Goal: Information Seeking & Learning: Learn about a topic

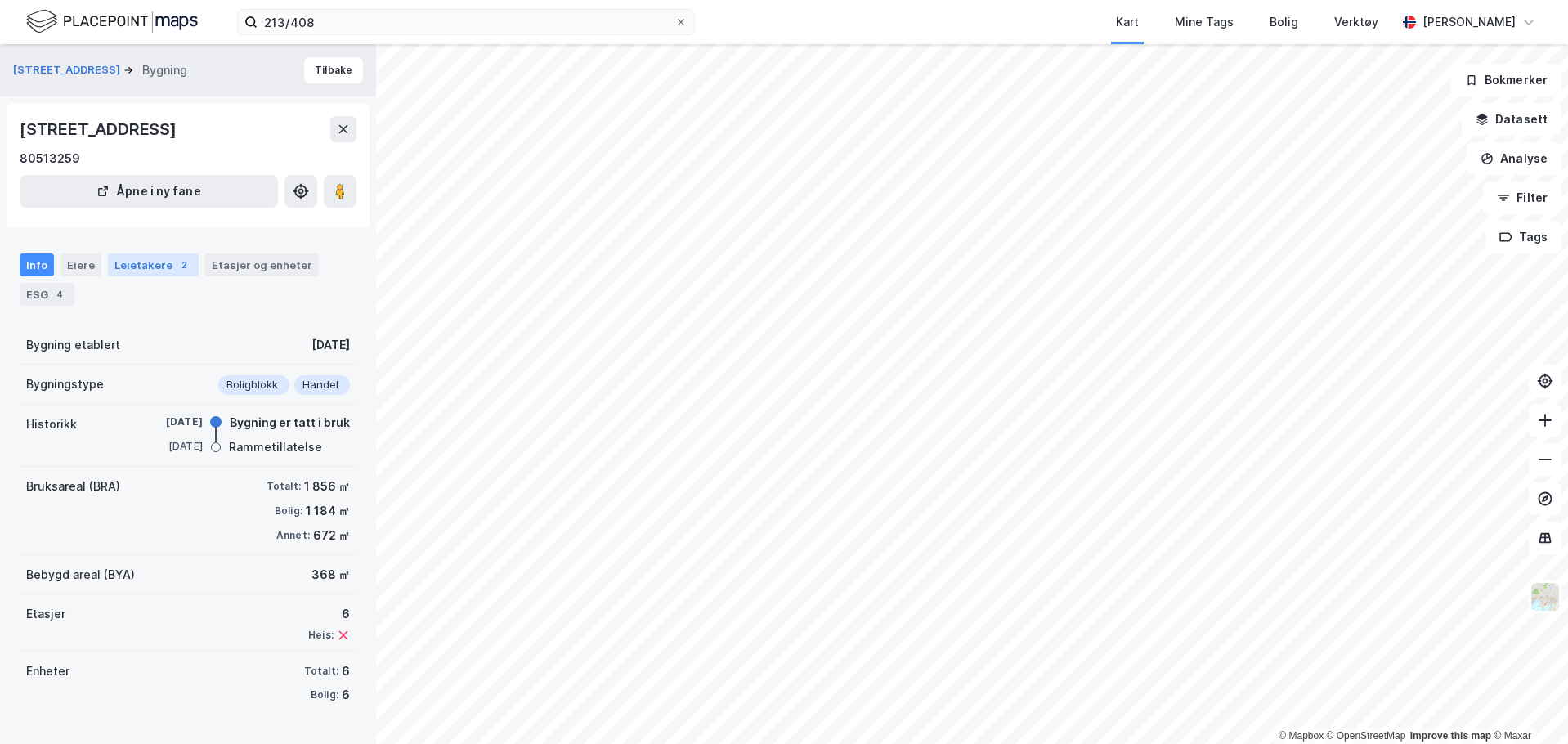
click at [157, 274] on div "Leietakere 2" at bounding box center [153, 265] width 91 height 23
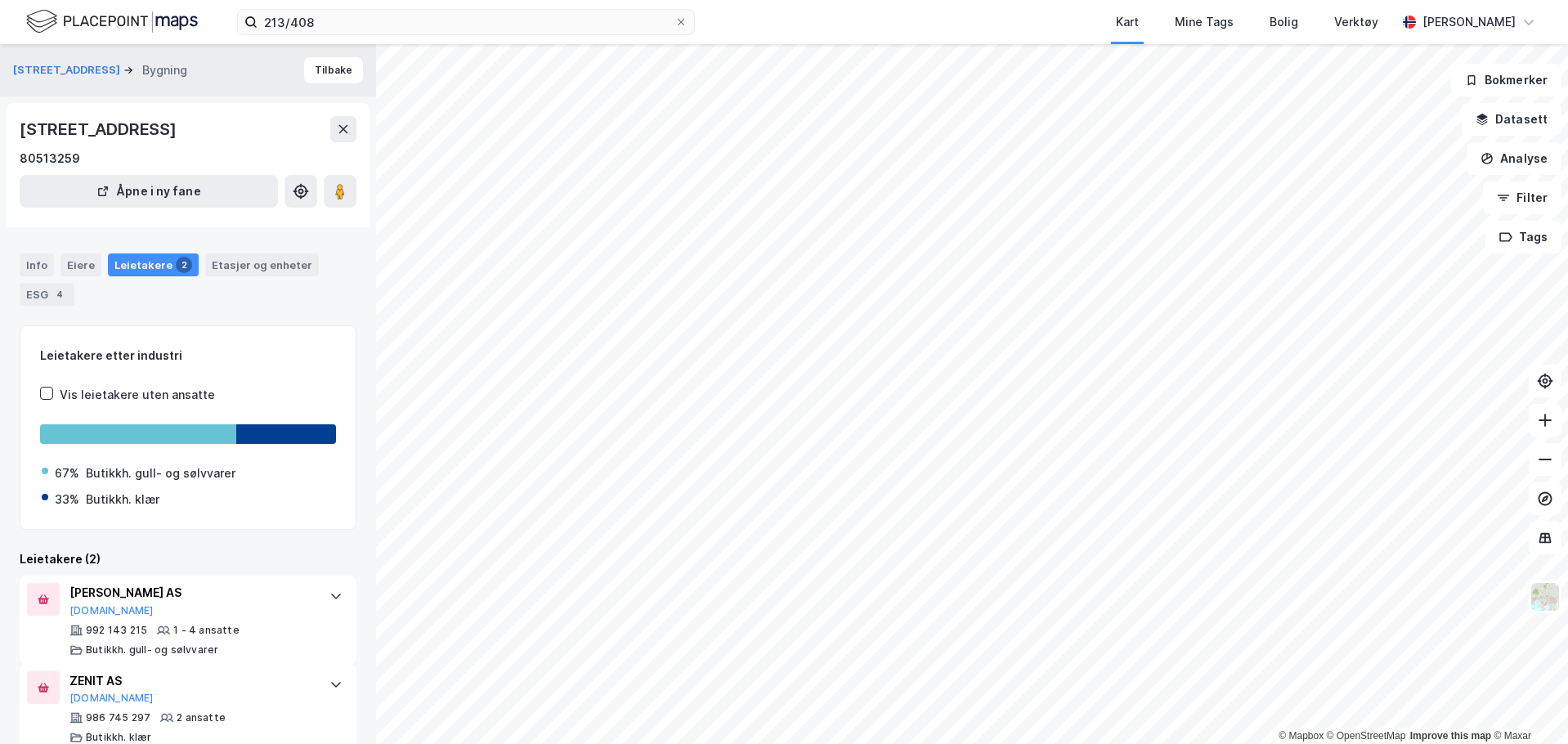
scroll to position [28, 0]
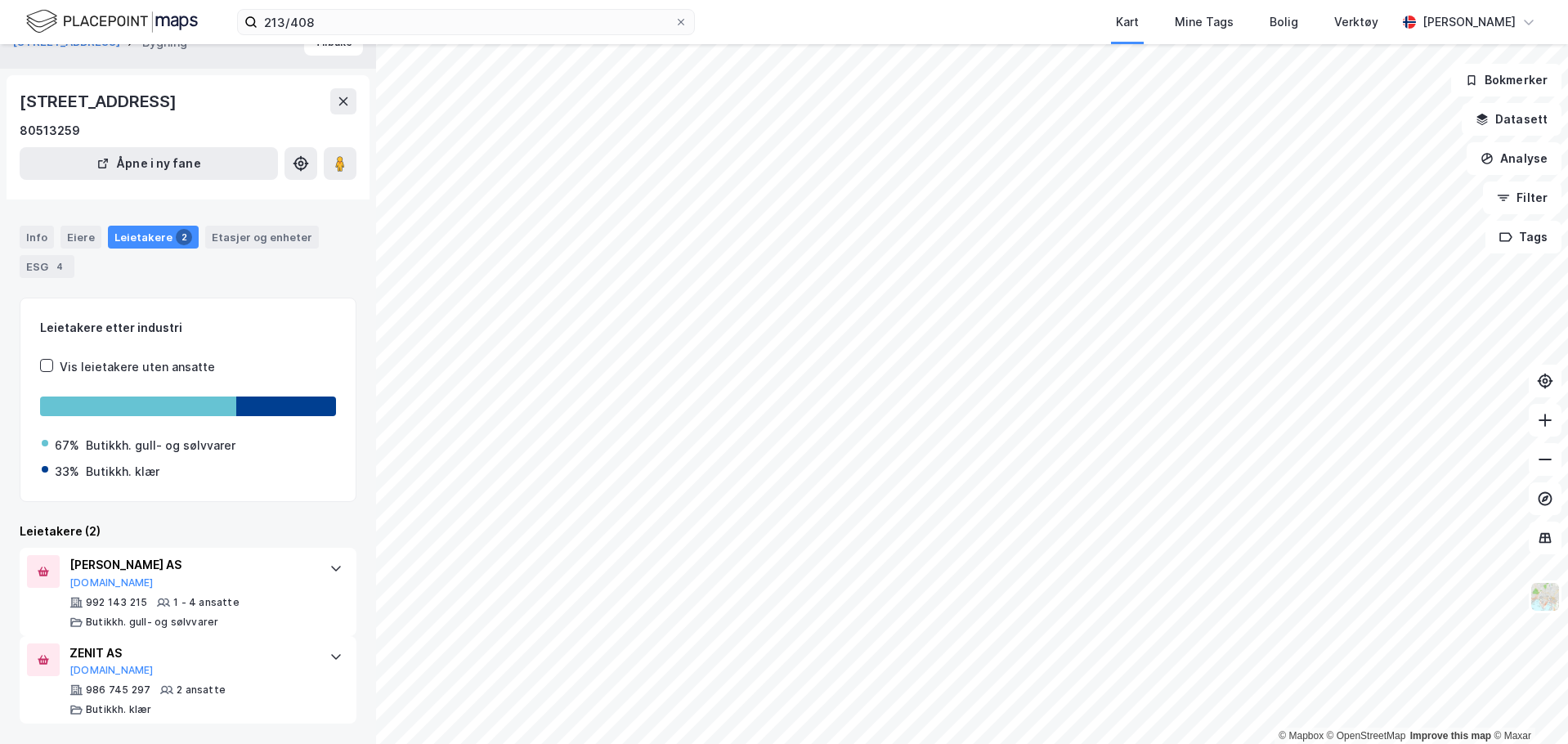
click at [19, 263] on div "Info Eiere Leietakere 2 Etasjer og enheter ESG 4" at bounding box center [188, 245] width 376 height 78
click at [46, 261] on div "ESG 4" at bounding box center [47, 266] width 54 height 23
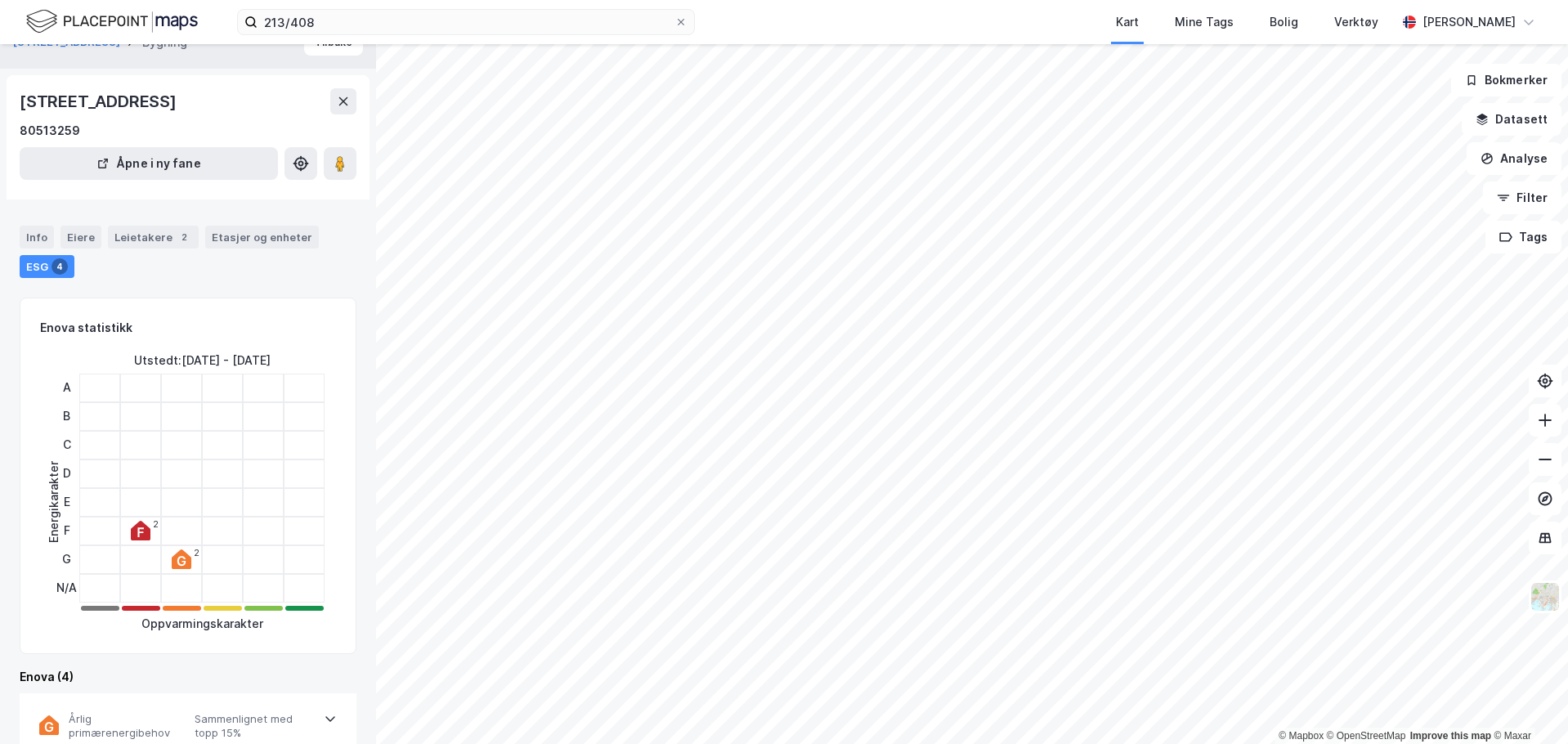
click at [75, 237] on div "Eiere" at bounding box center [80, 237] width 41 height 23
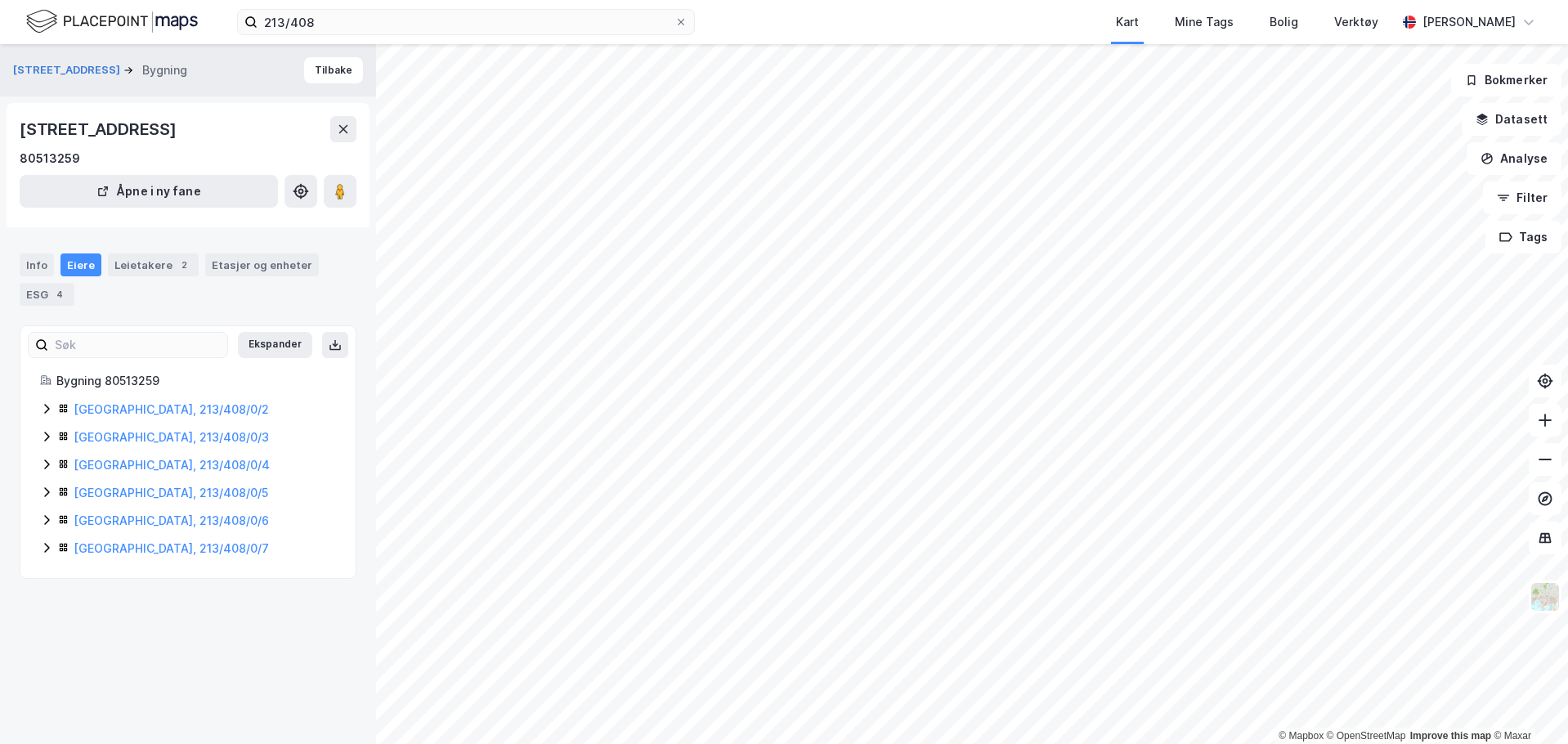
click at [40, 549] on icon at bounding box center [47, 548] width 13 height 13
click at [46, 519] on icon at bounding box center [47, 521] width 13 height 13
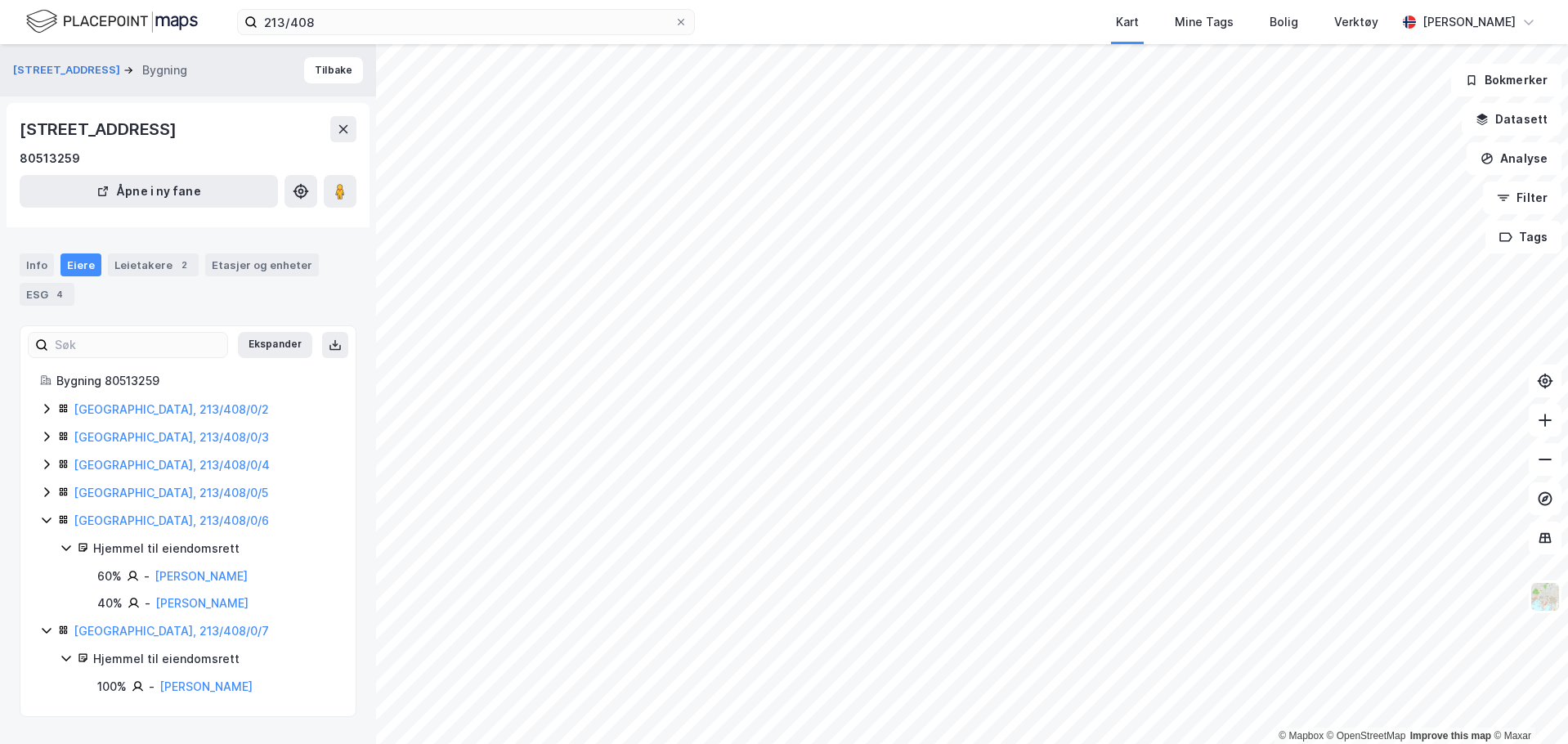
click at [44, 486] on icon at bounding box center [47, 493] width 13 height 13
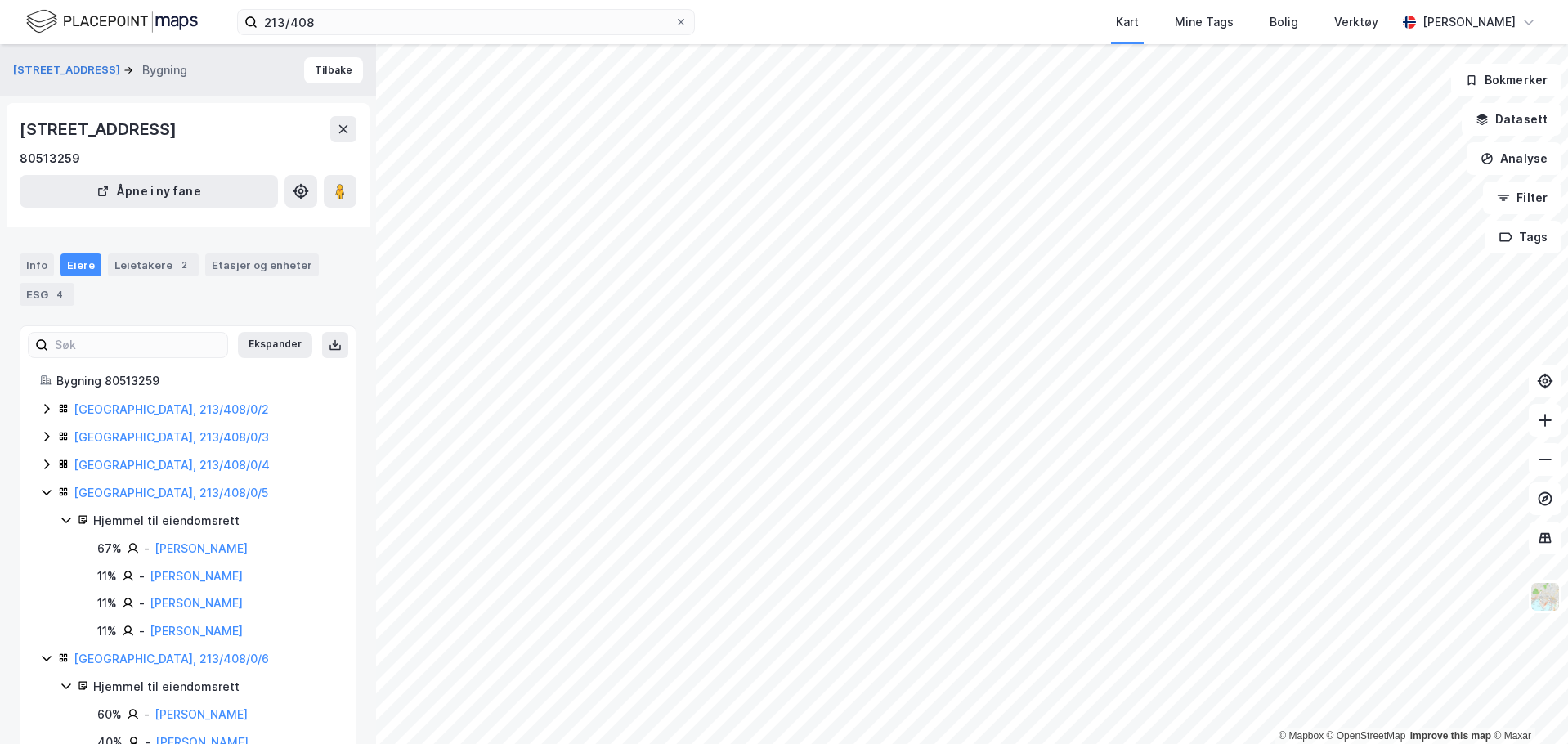
click at [44, 409] on icon at bounding box center [47, 409] width 13 height 13
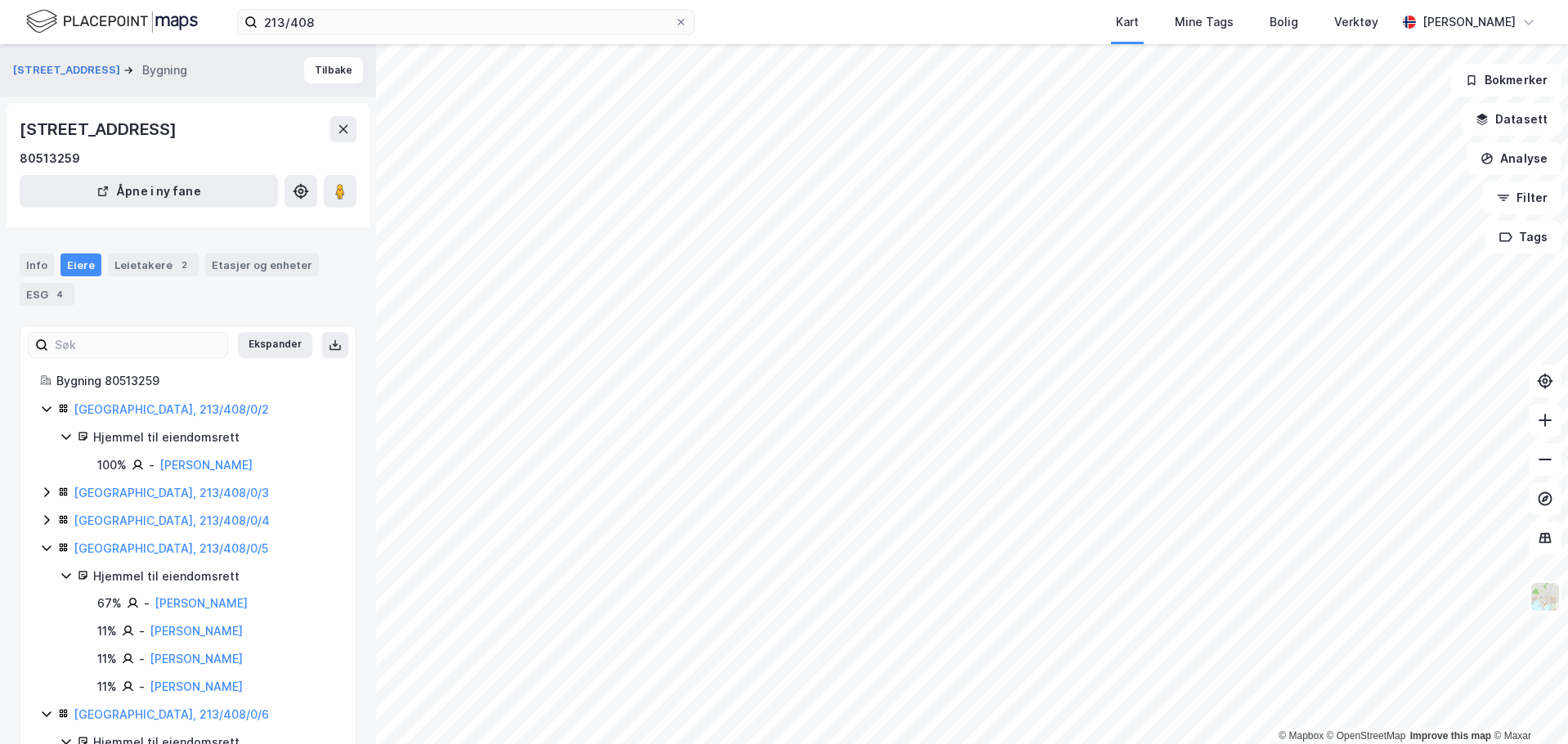
click at [43, 411] on icon at bounding box center [47, 409] width 13 height 13
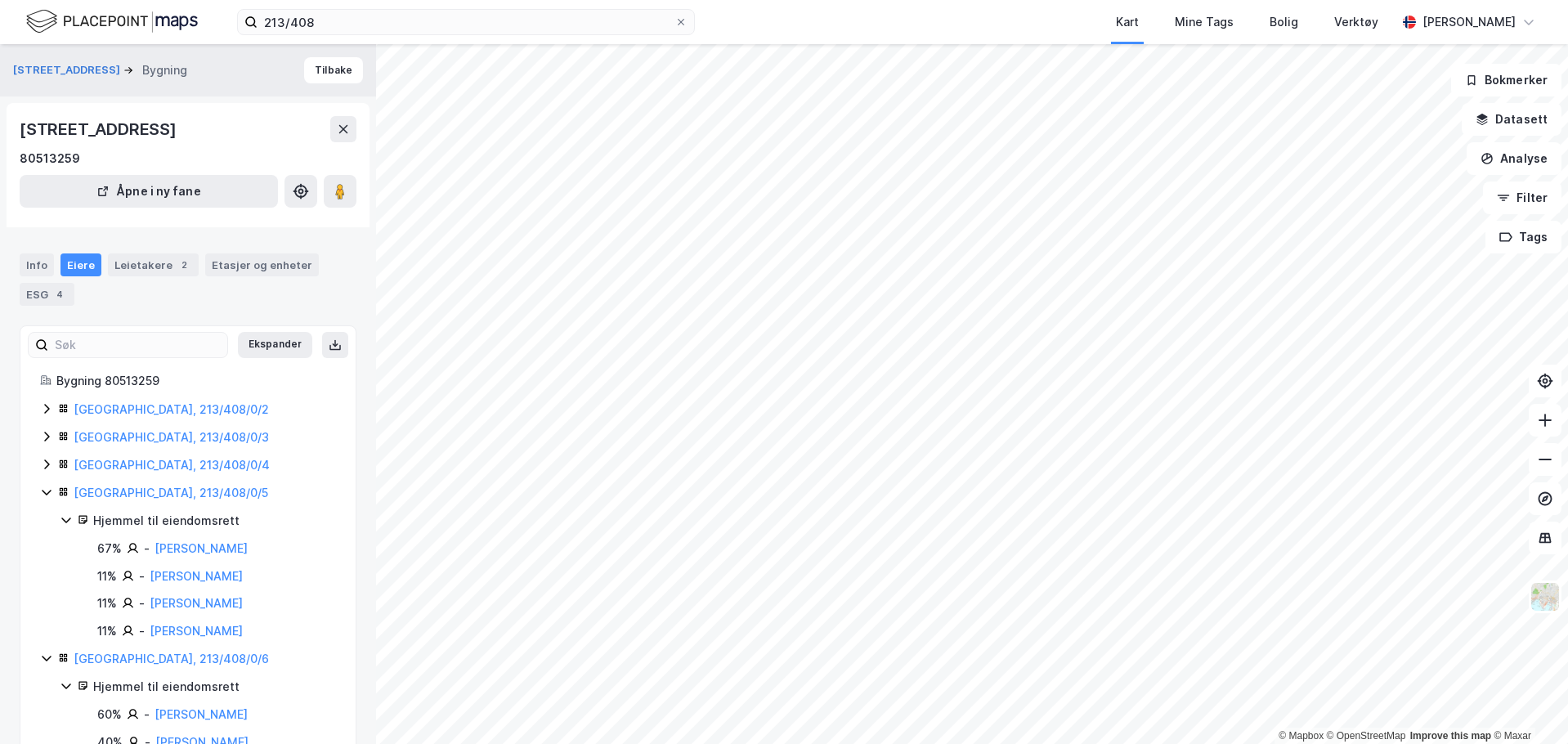
click at [46, 490] on icon at bounding box center [47, 493] width 13 height 13
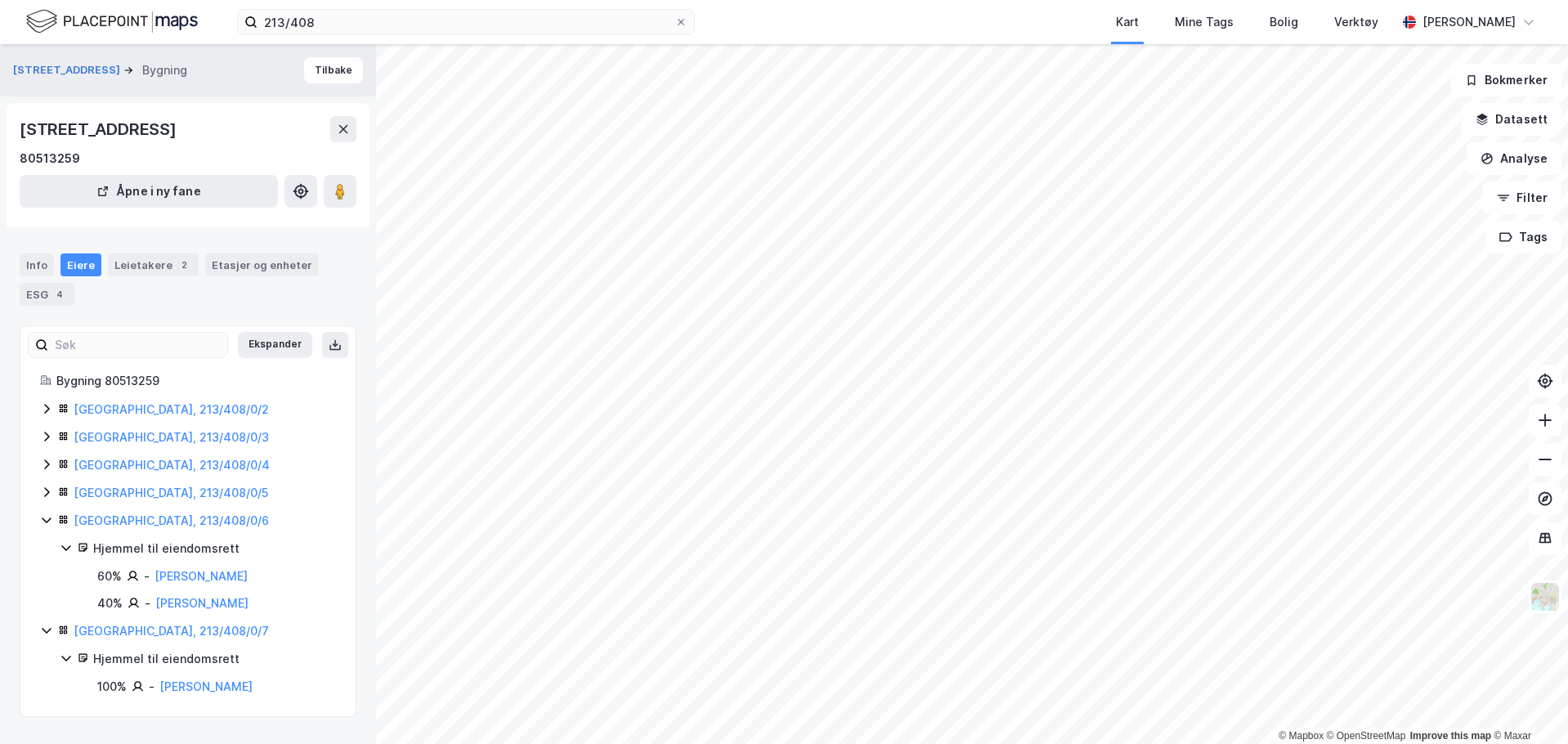
click at [49, 511] on div "[GEOGRAPHIC_DATA], 213/408/0/6" at bounding box center [188, 521] width 296 height 20
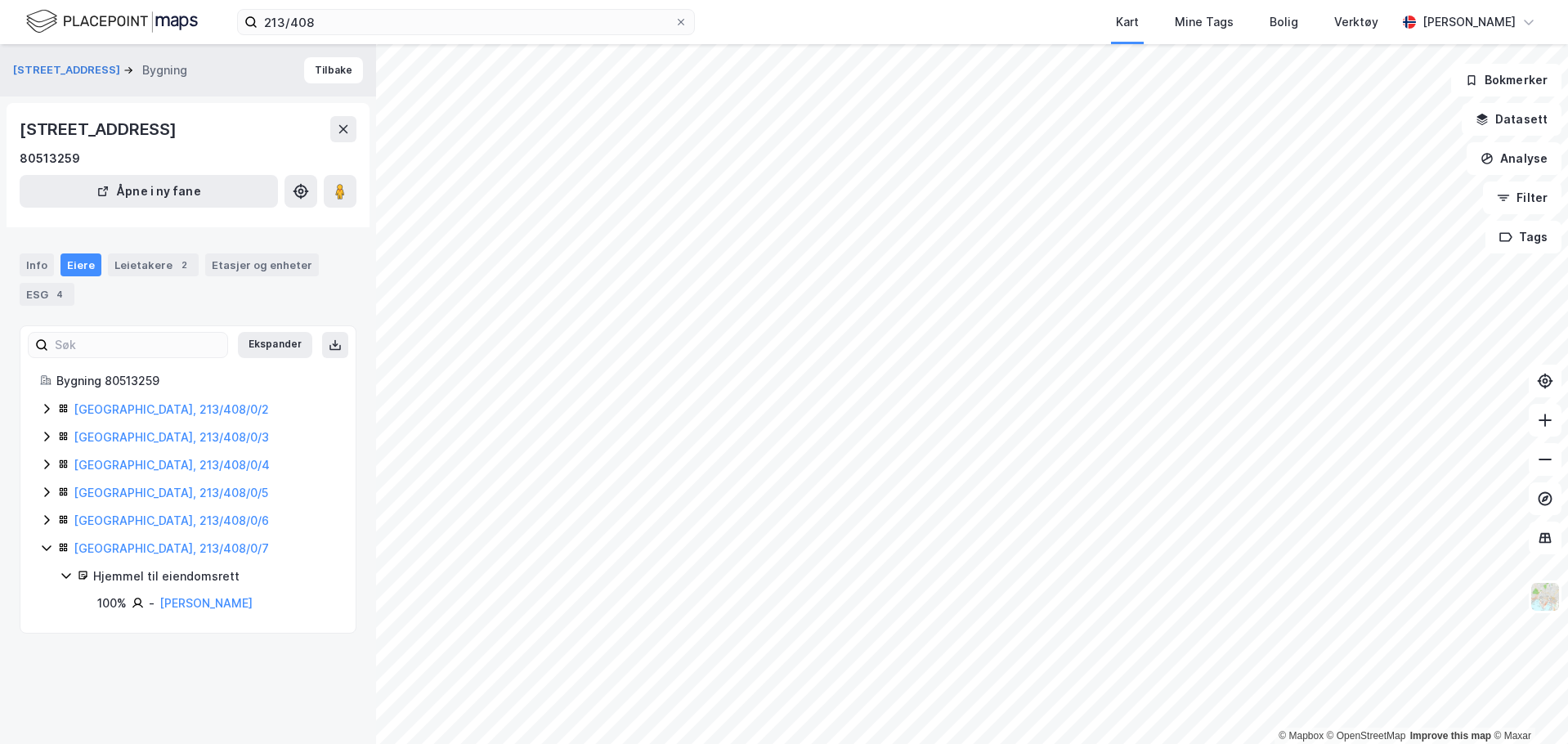
click at [44, 549] on icon at bounding box center [47, 548] width 13 height 13
click at [260, 250] on div "Info Eiere Leietakere 2 Etasjer og enheter ESG 4" at bounding box center [188, 273] width 376 height 78
click at [256, 265] on div "Etasjer og enheter" at bounding box center [262, 265] width 100 height 14
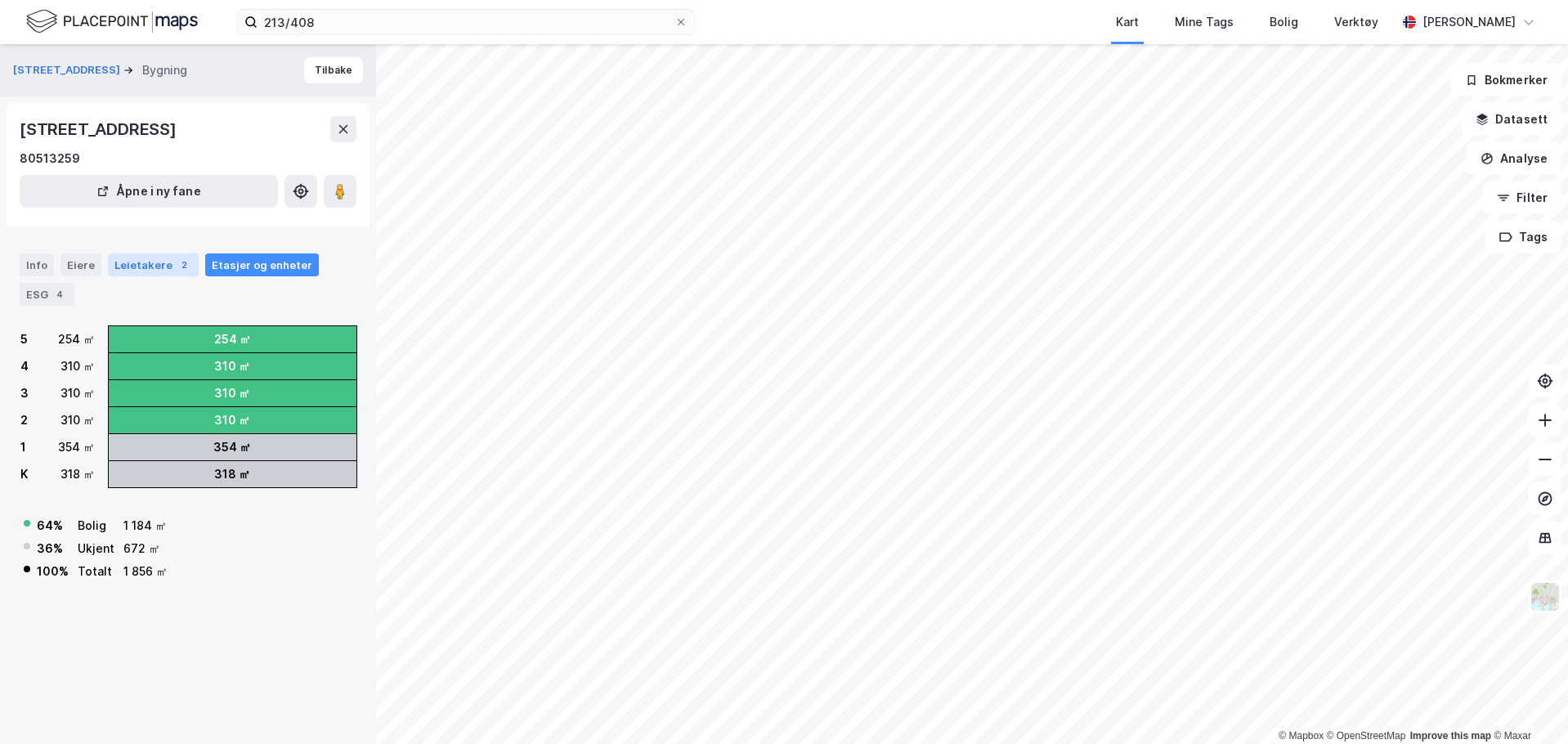
click at [154, 257] on div "Leietakere 2" at bounding box center [153, 265] width 91 height 23
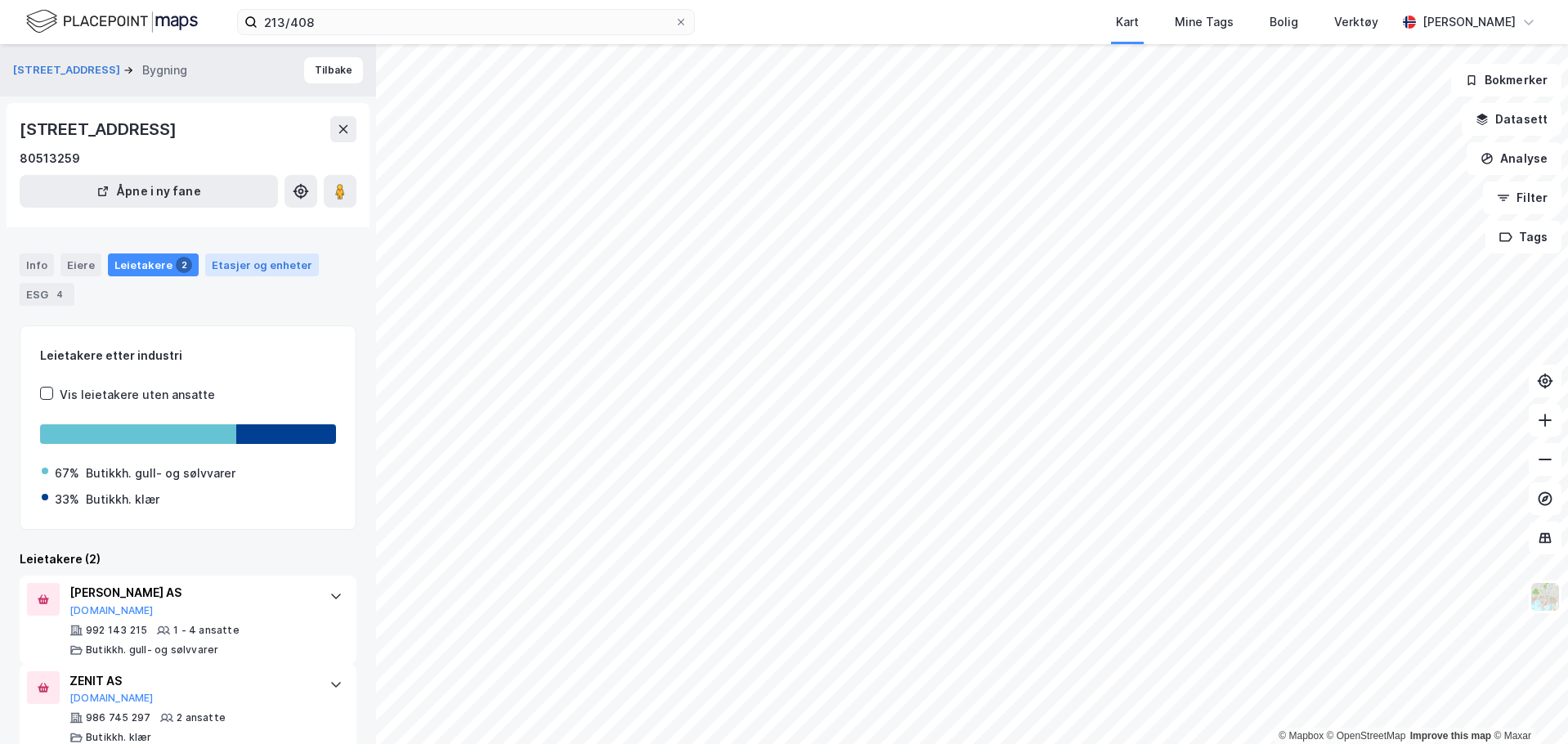
click at [255, 264] on div "Etasjer og enheter" at bounding box center [262, 265] width 100 height 14
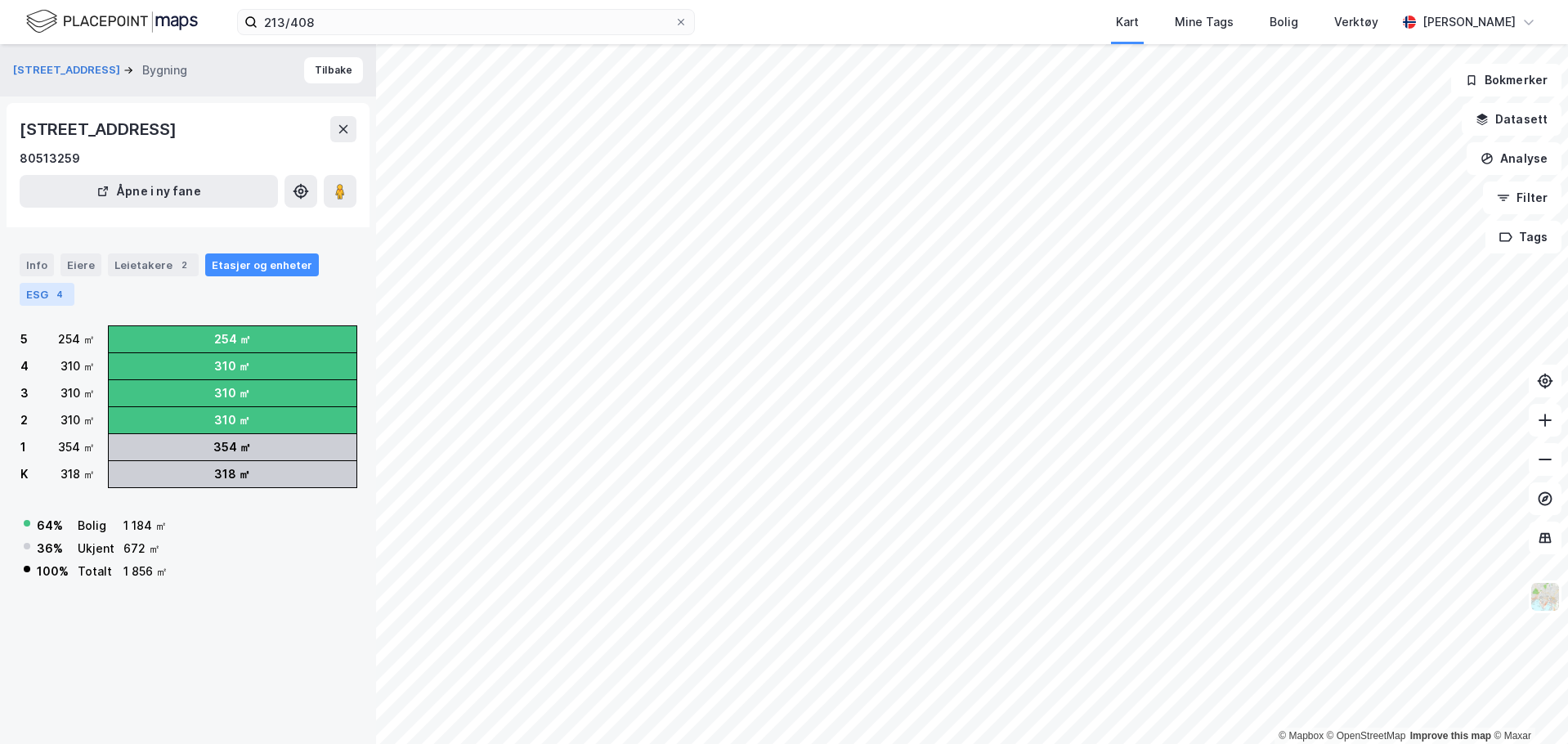
click at [53, 299] on div "4" at bounding box center [59, 294] width 16 height 16
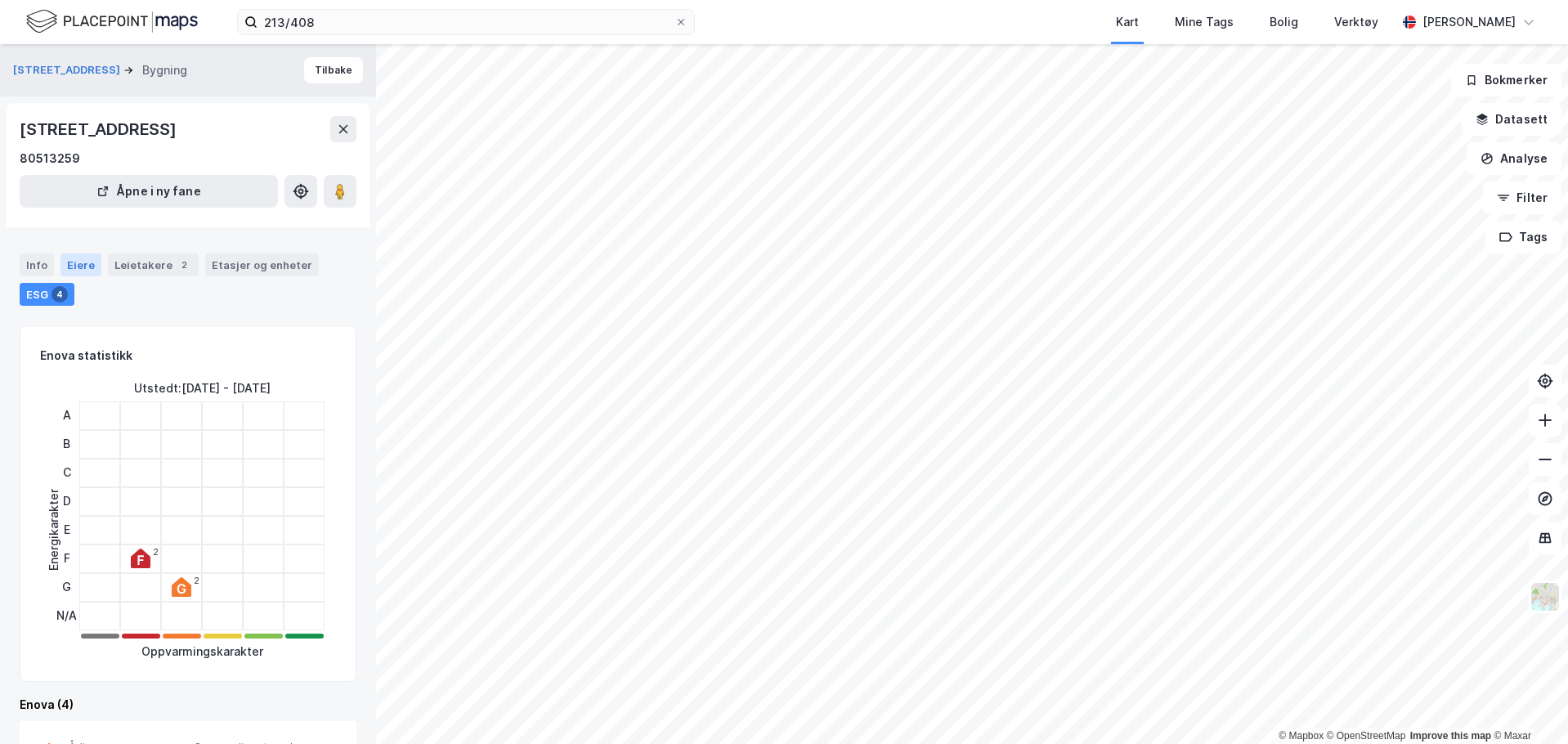
click at [90, 259] on div "Eiere" at bounding box center [80, 265] width 41 height 23
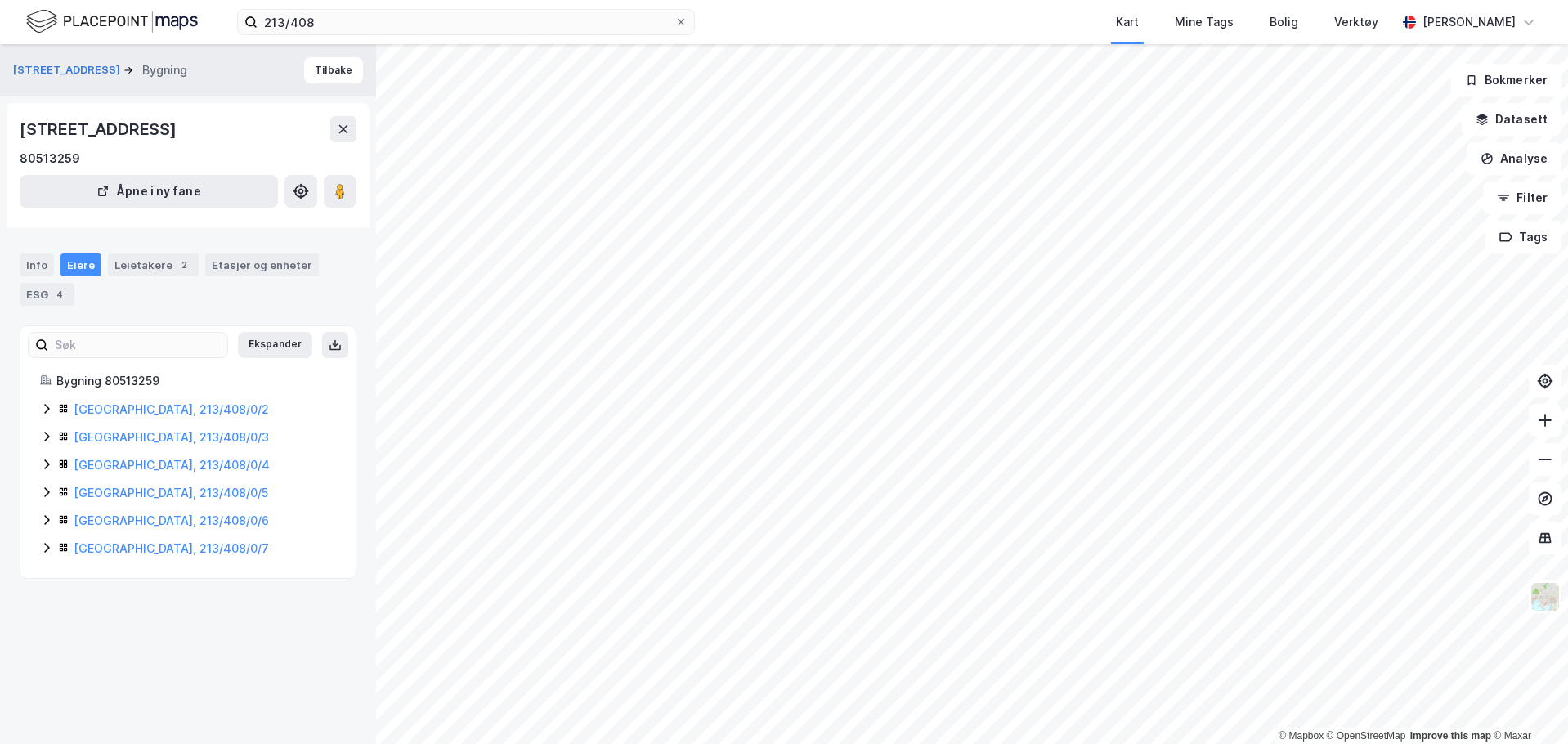
click at [41, 247] on div "Info Eiere Leietakere 2 Etasjer og enheter ESG 4" at bounding box center [188, 273] width 376 height 78
click at [41, 263] on div "Info" at bounding box center [37, 265] width 34 height 23
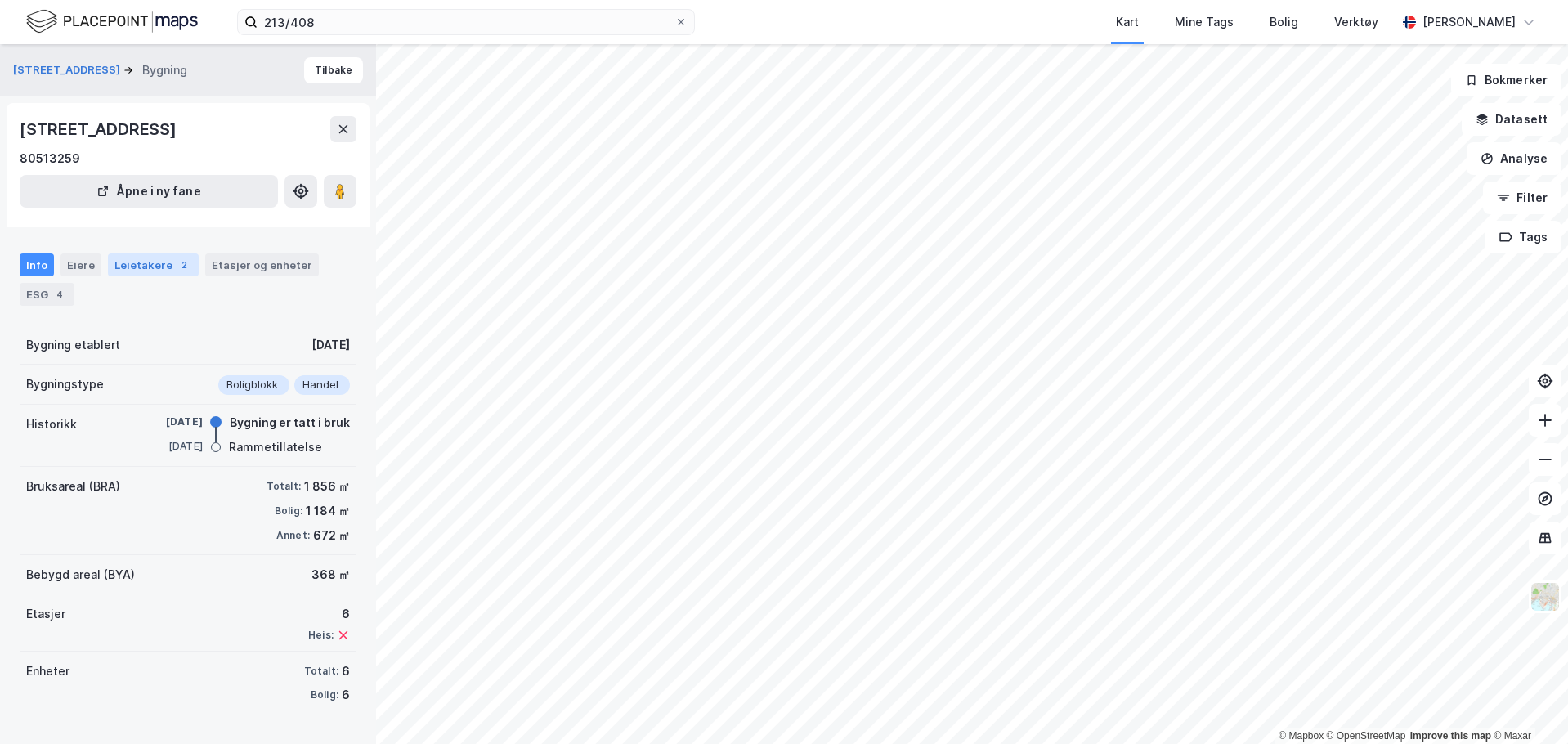
click at [164, 264] on div "Leietakere 2" at bounding box center [153, 265] width 91 height 23
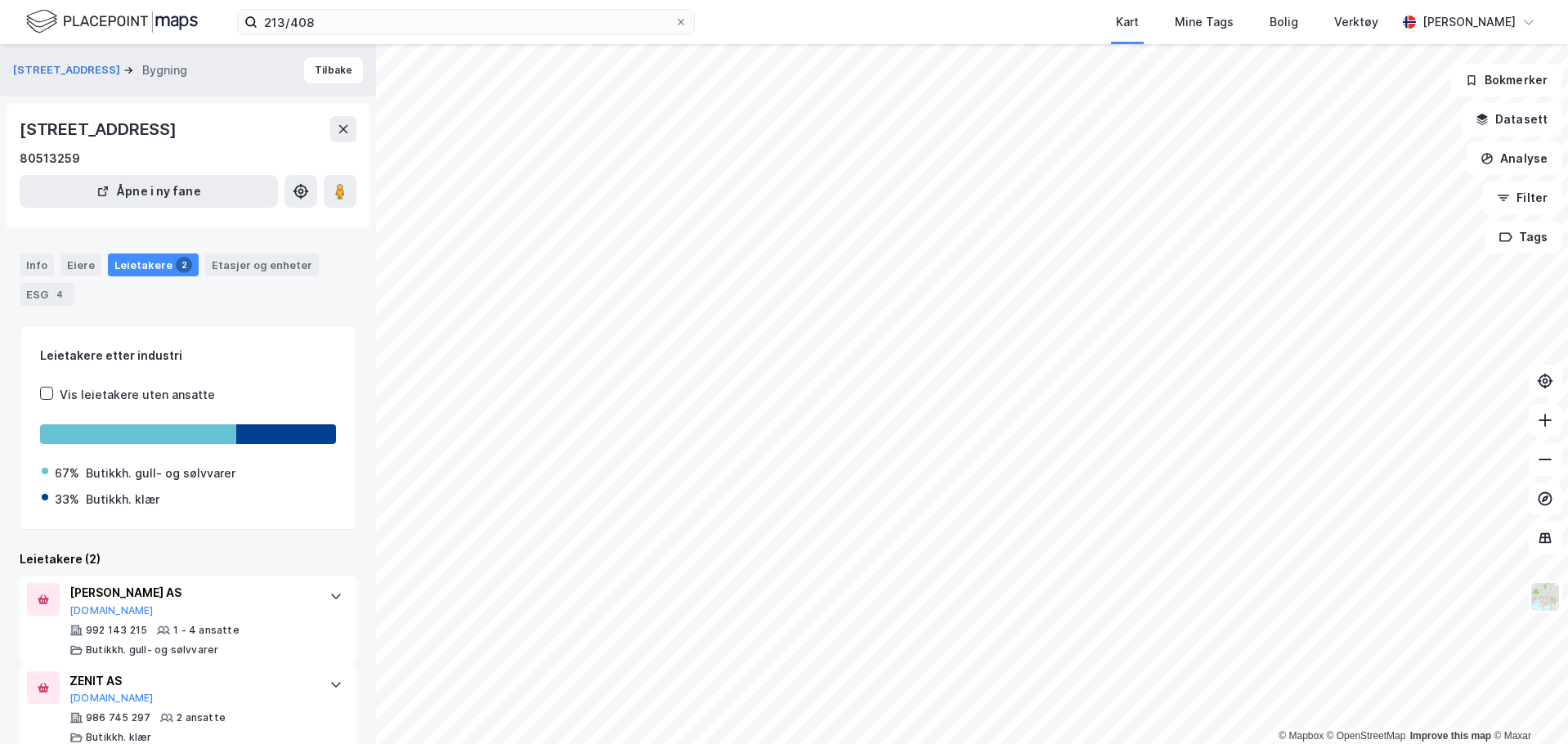
scroll to position [28, 0]
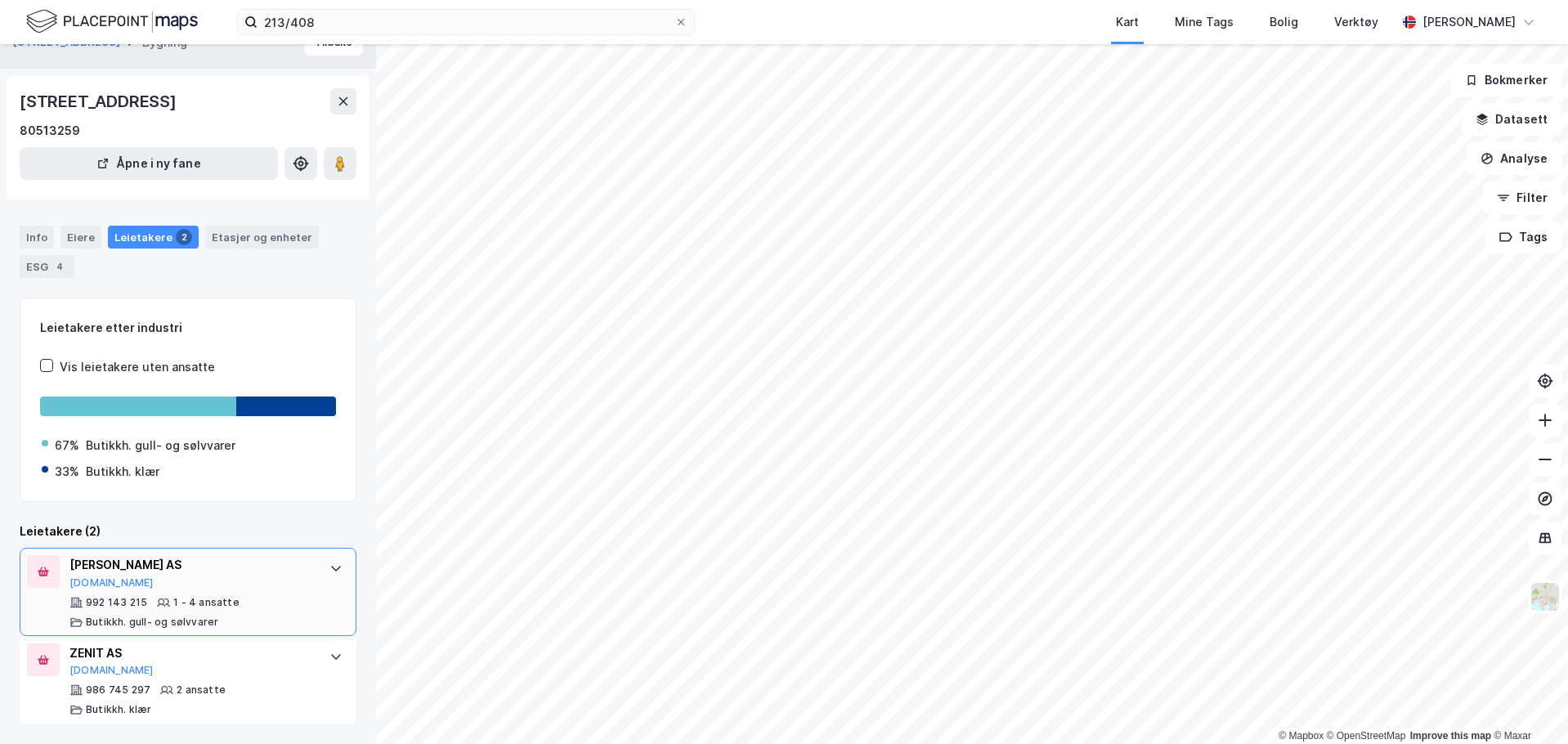
click at [332, 567] on div at bounding box center [335, 567] width 26 height 26
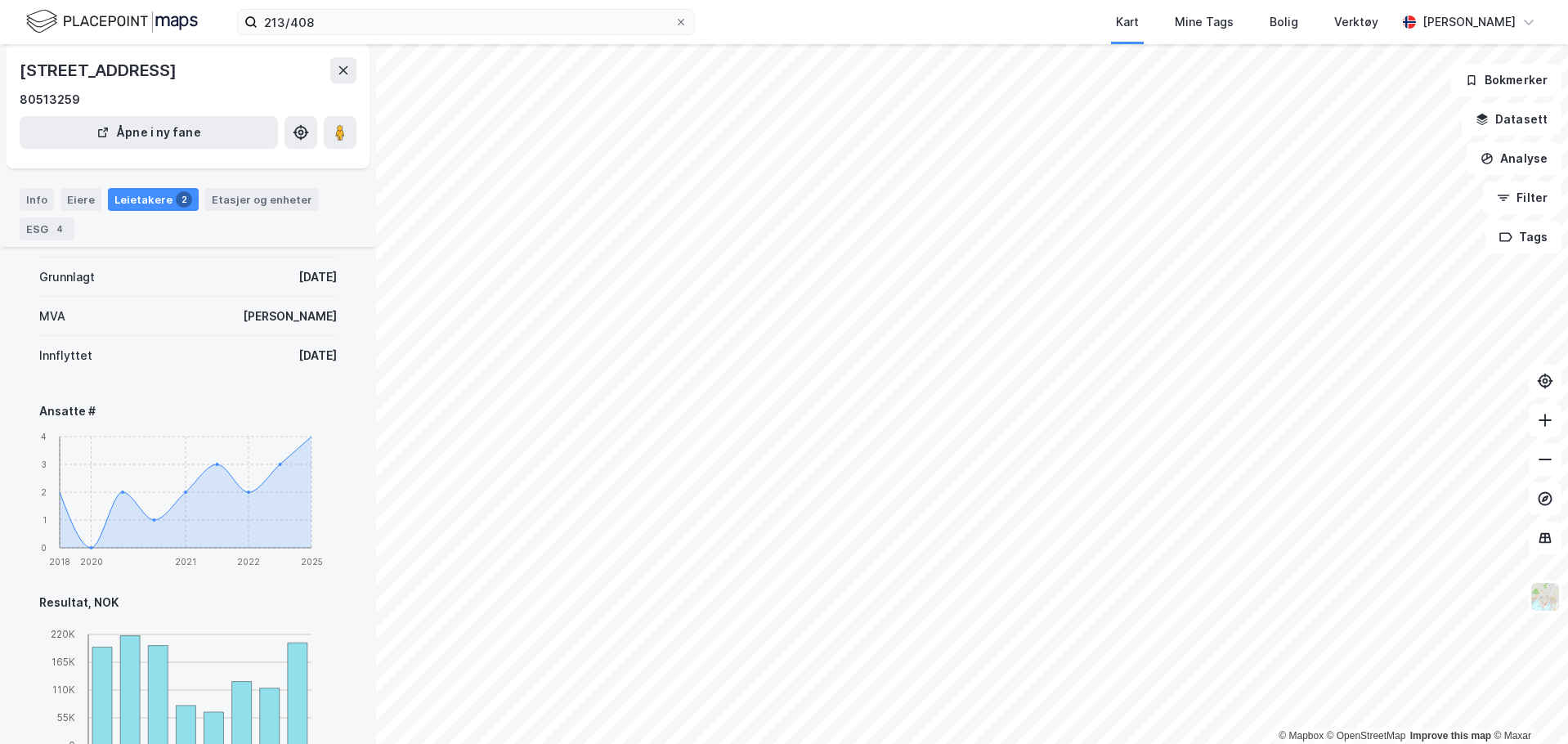
scroll to position [861, 0]
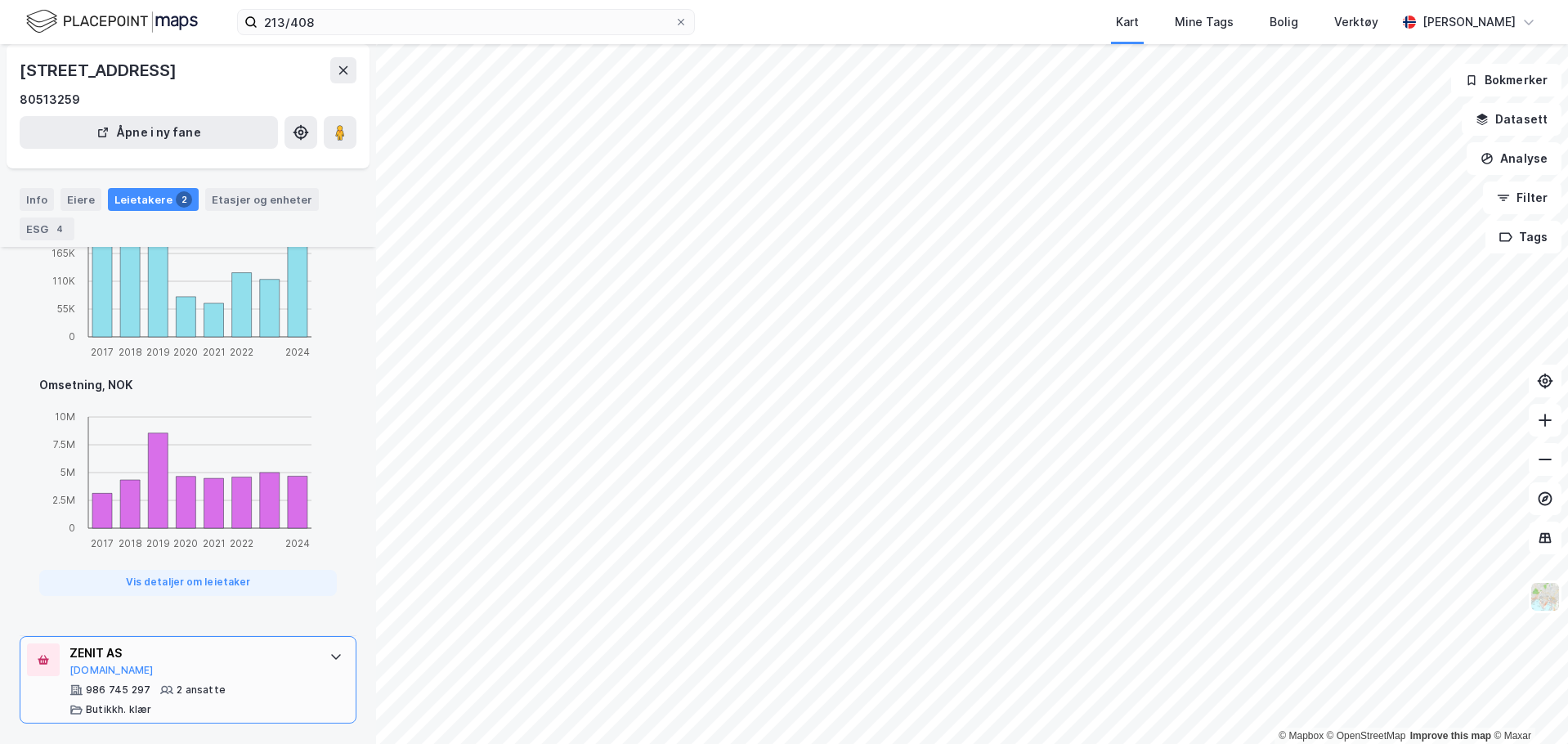
click at [325, 663] on div at bounding box center [335, 656] width 26 height 26
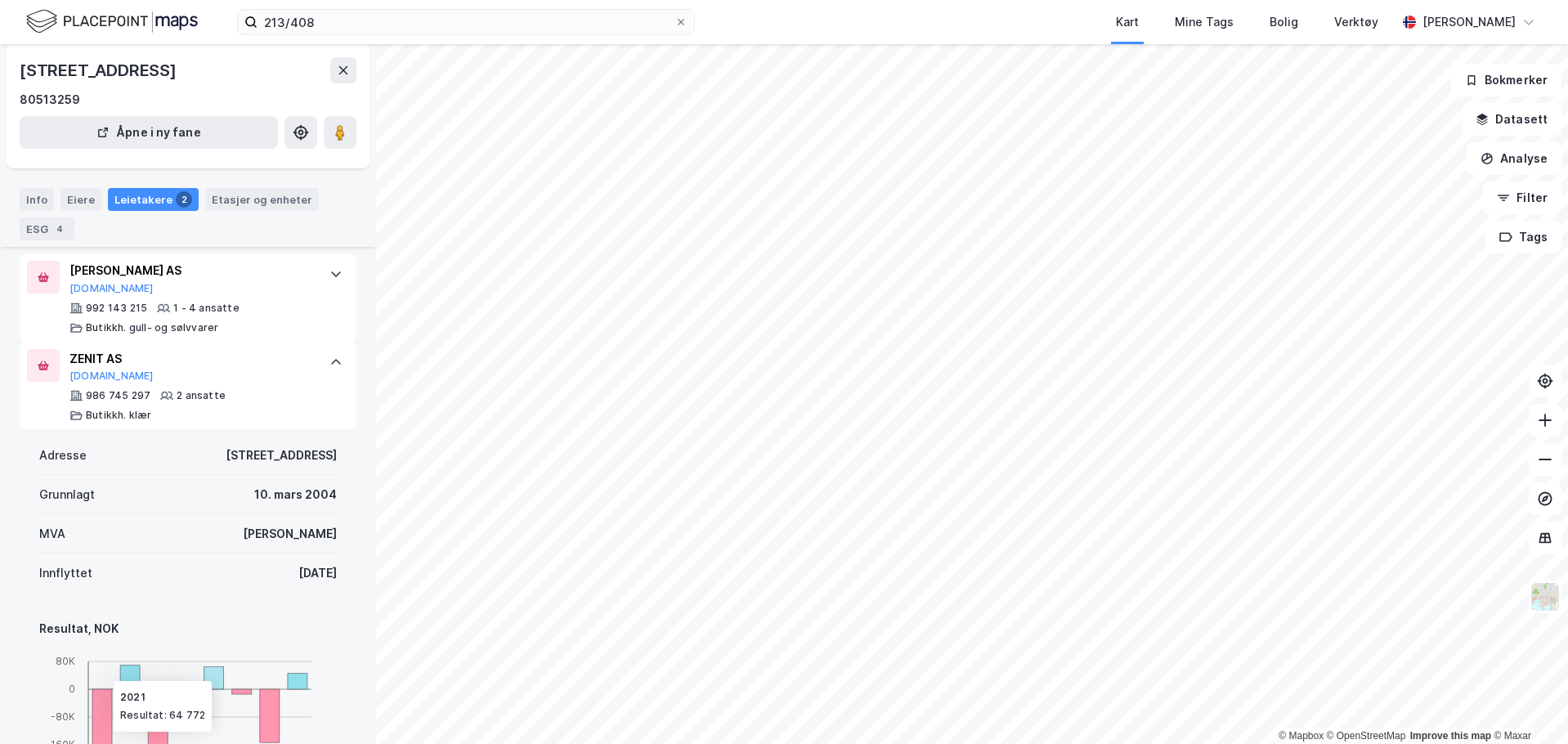
scroll to position [327, 0]
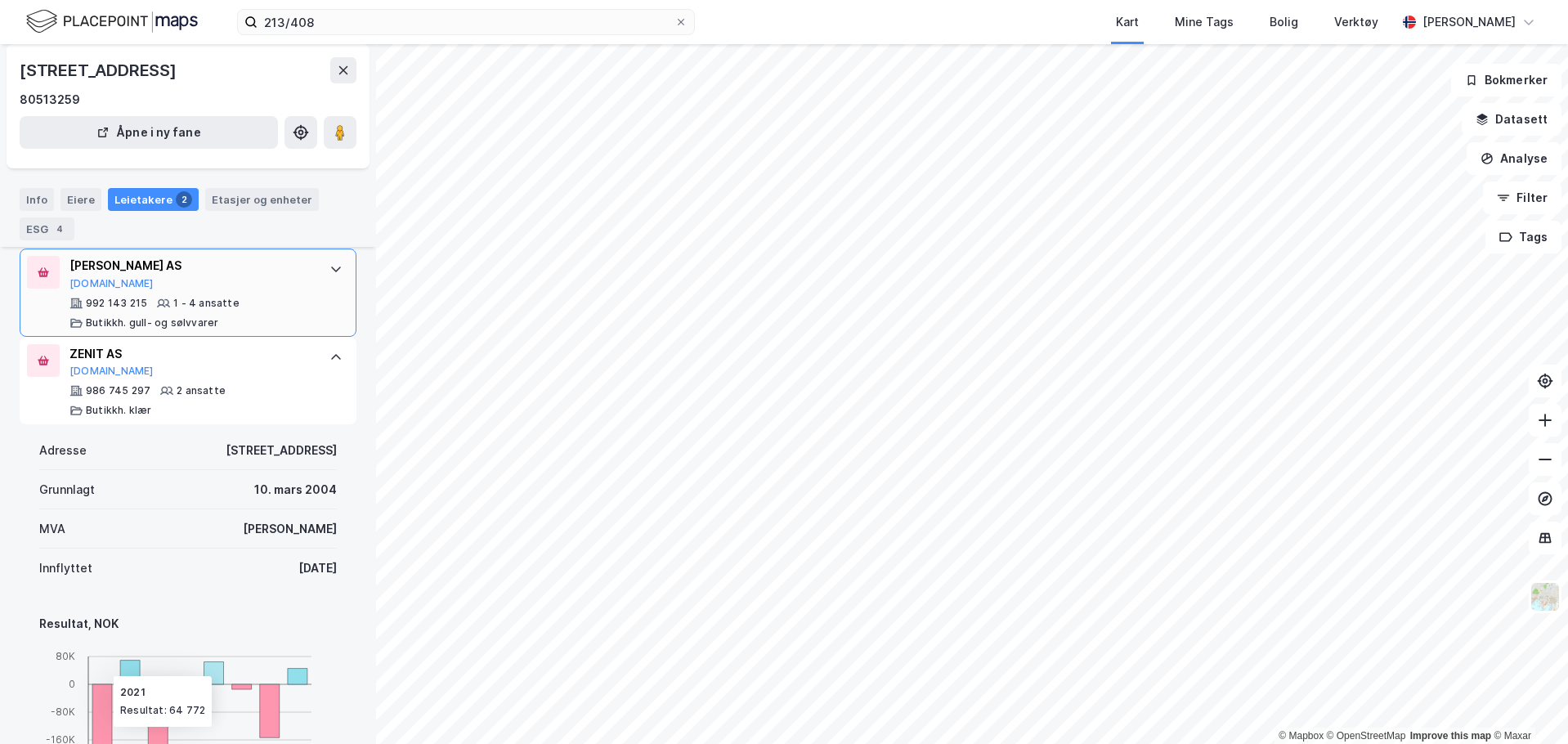
click at [275, 285] on div "[PERSON_NAME] AS [DOMAIN_NAME]" at bounding box center [191, 273] width 244 height 34
